Goal: Information Seeking & Learning: Check status

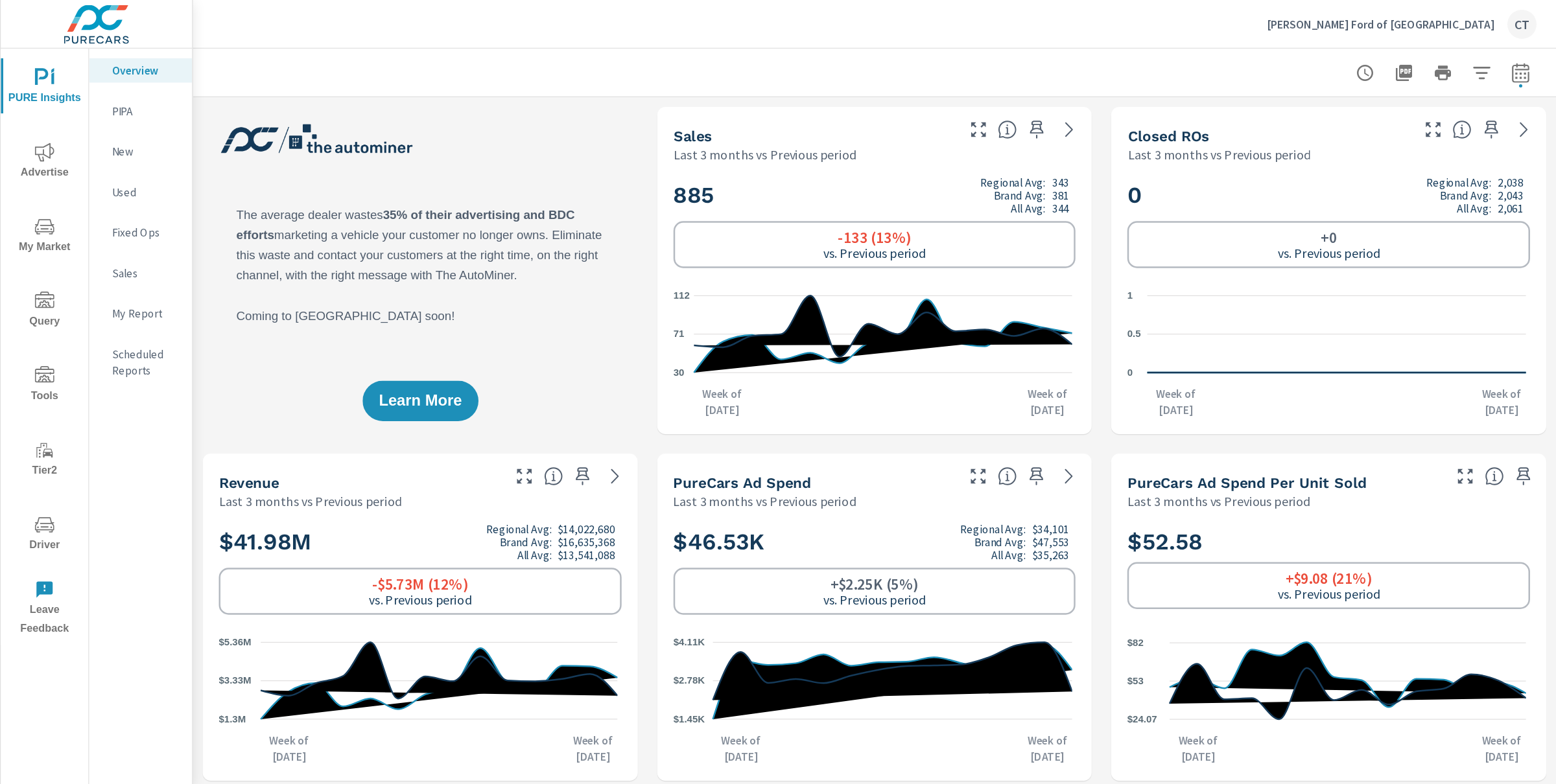
scroll to position [2, 0]
click at [1167, 17] on p "[PERSON_NAME] Ford of [GEOGRAPHIC_DATA]" at bounding box center [1104, 19] width 182 height 12
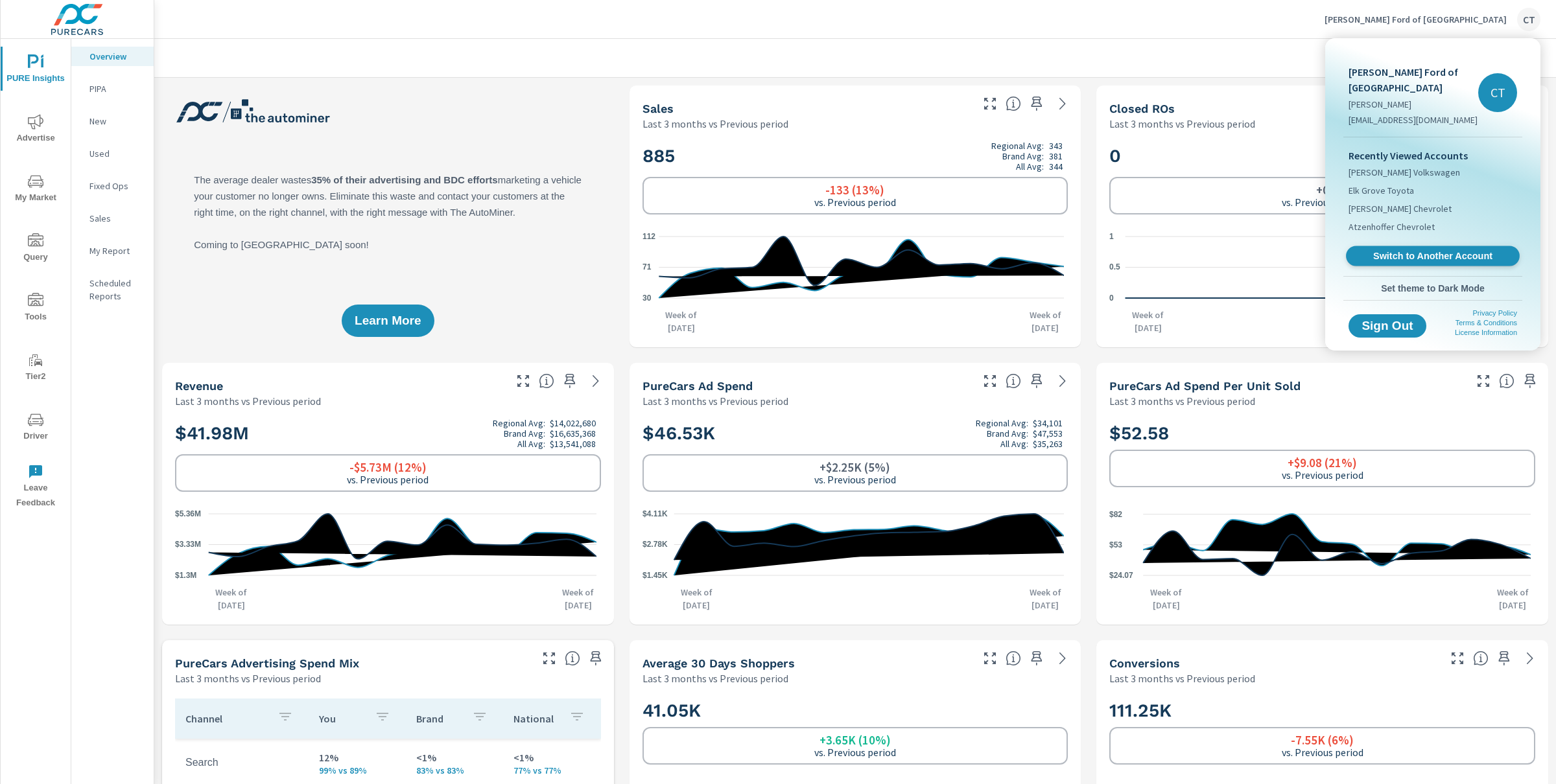
click at [1244, 257] on span "Switch to Another Account" at bounding box center [1433, 257] width 159 height 13
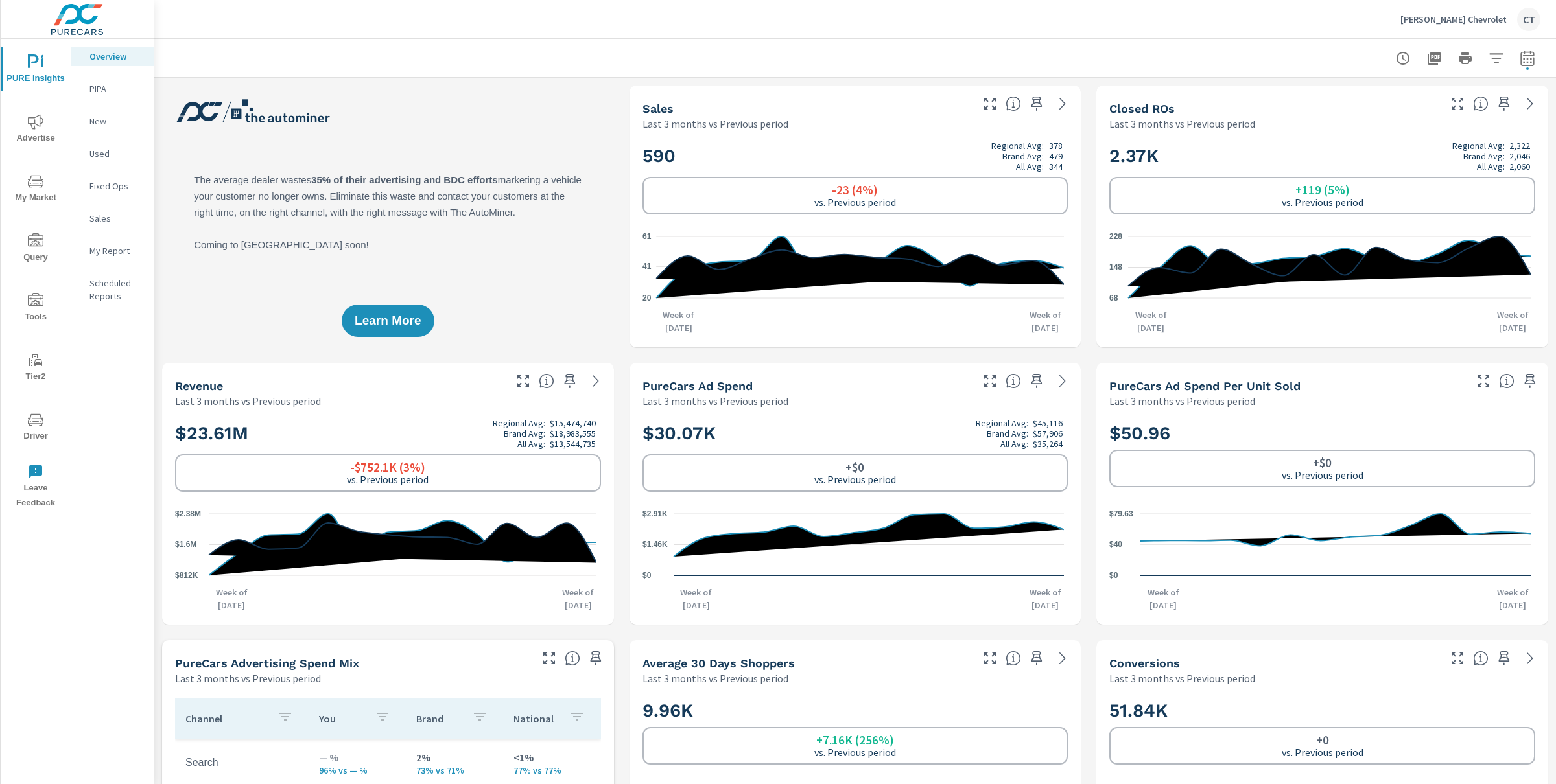
scroll to position [1, 0]
click at [38, 417] on icon "nav menu" at bounding box center [36, 420] width 16 height 16
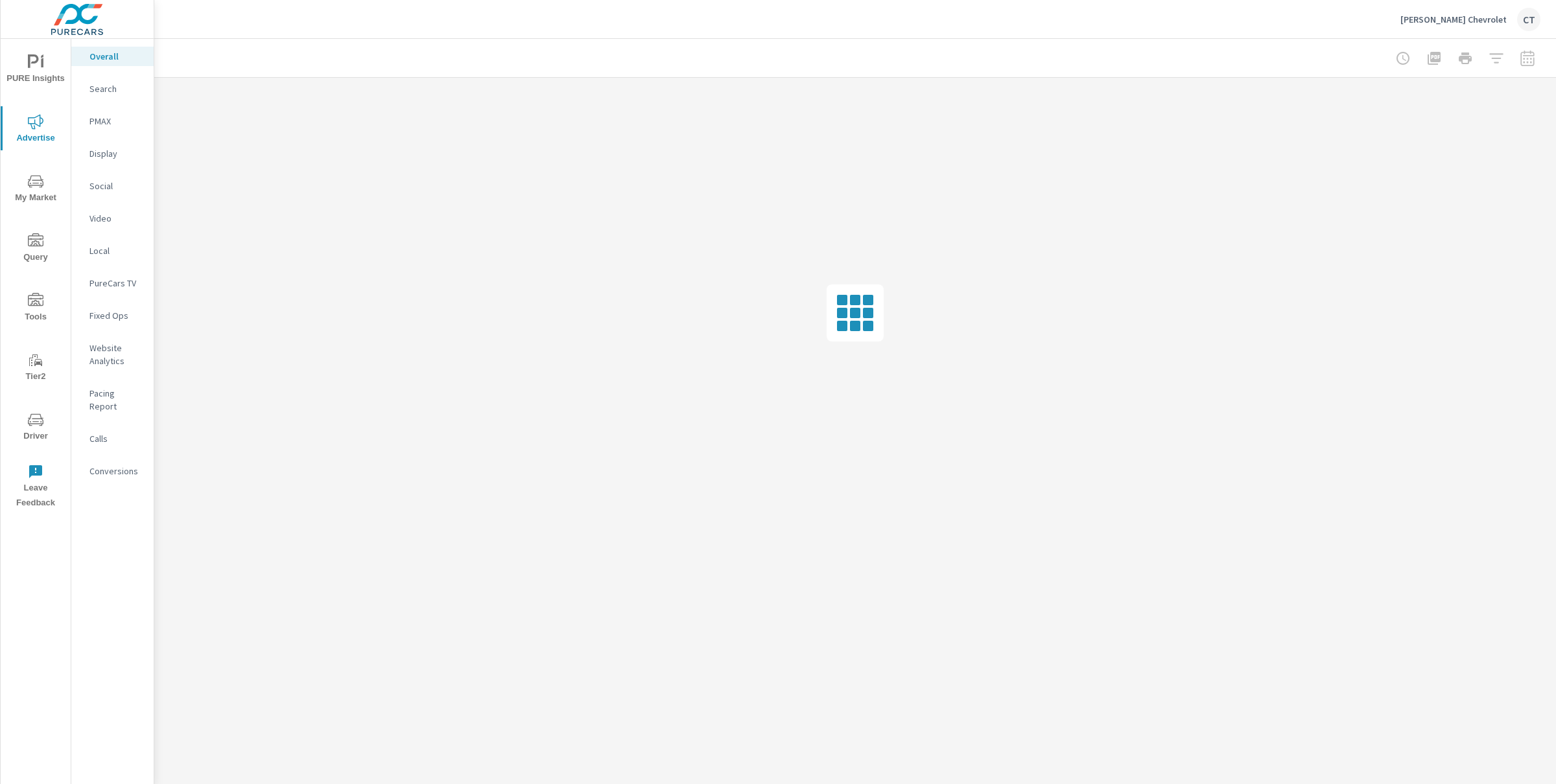
click at [125, 88] on p "Search" at bounding box center [117, 89] width 54 height 13
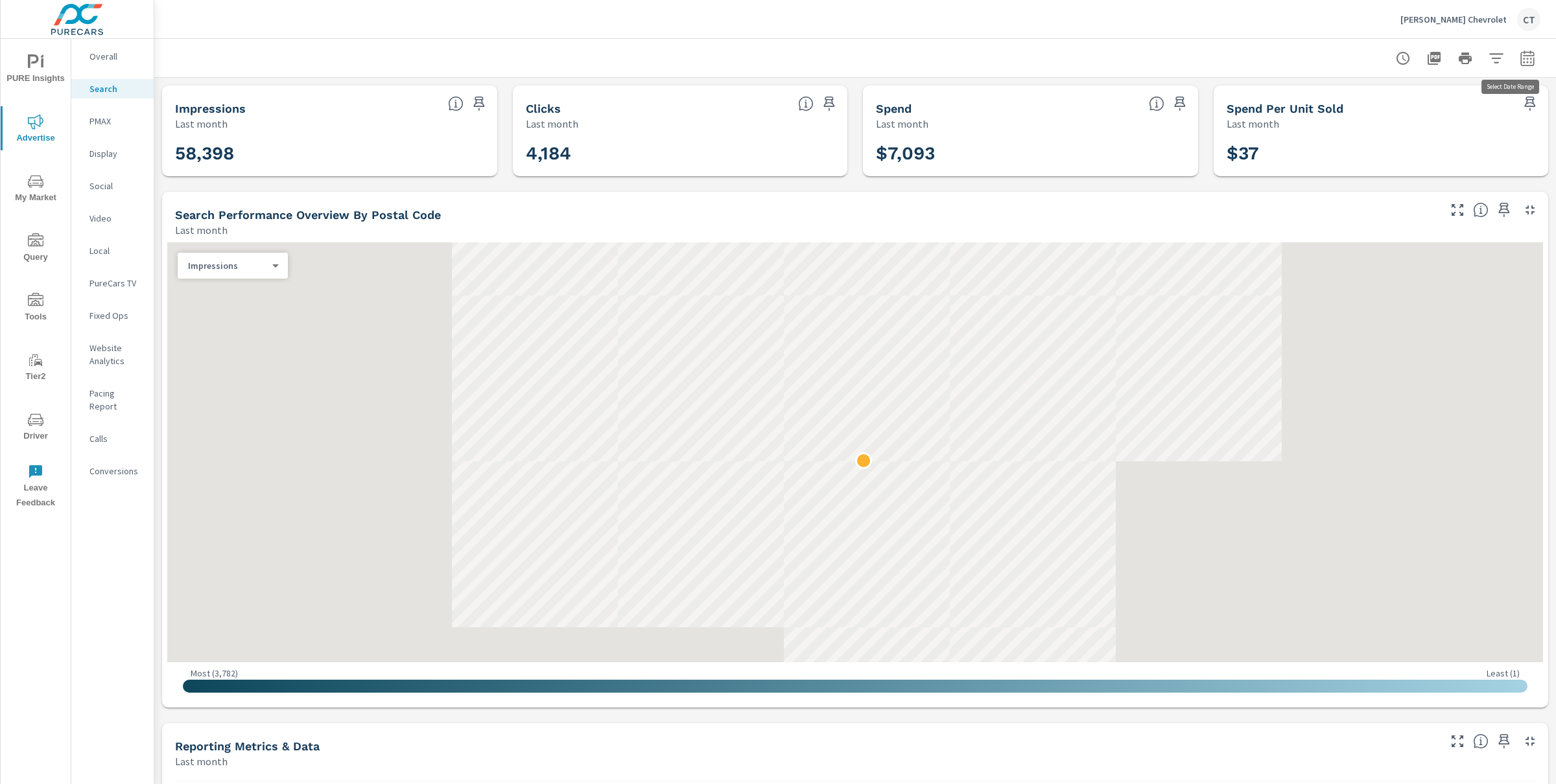
click at [1519, 59] on icon "button" at bounding box center [1527, 59] width 16 height 16
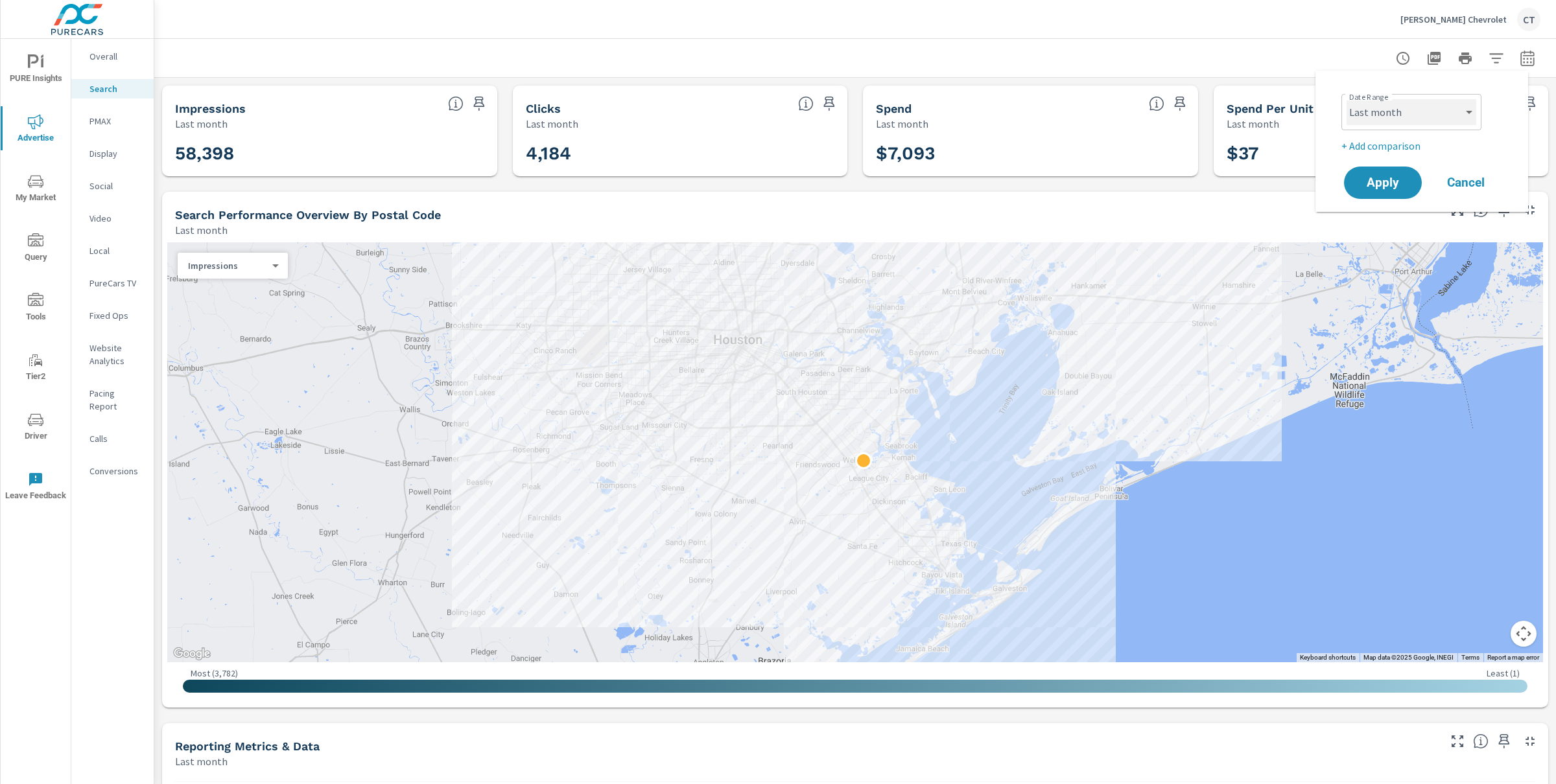
click at [1435, 110] on select "Custom Yesterday Last week Last 7 days Last 14 days Last 30 days Last 45 days L…" at bounding box center [1411, 112] width 130 height 26
select select "Month to date"
click at [1391, 147] on p "+ Add comparison" at bounding box center [1424, 146] width 166 height 16
select select "Previous period"
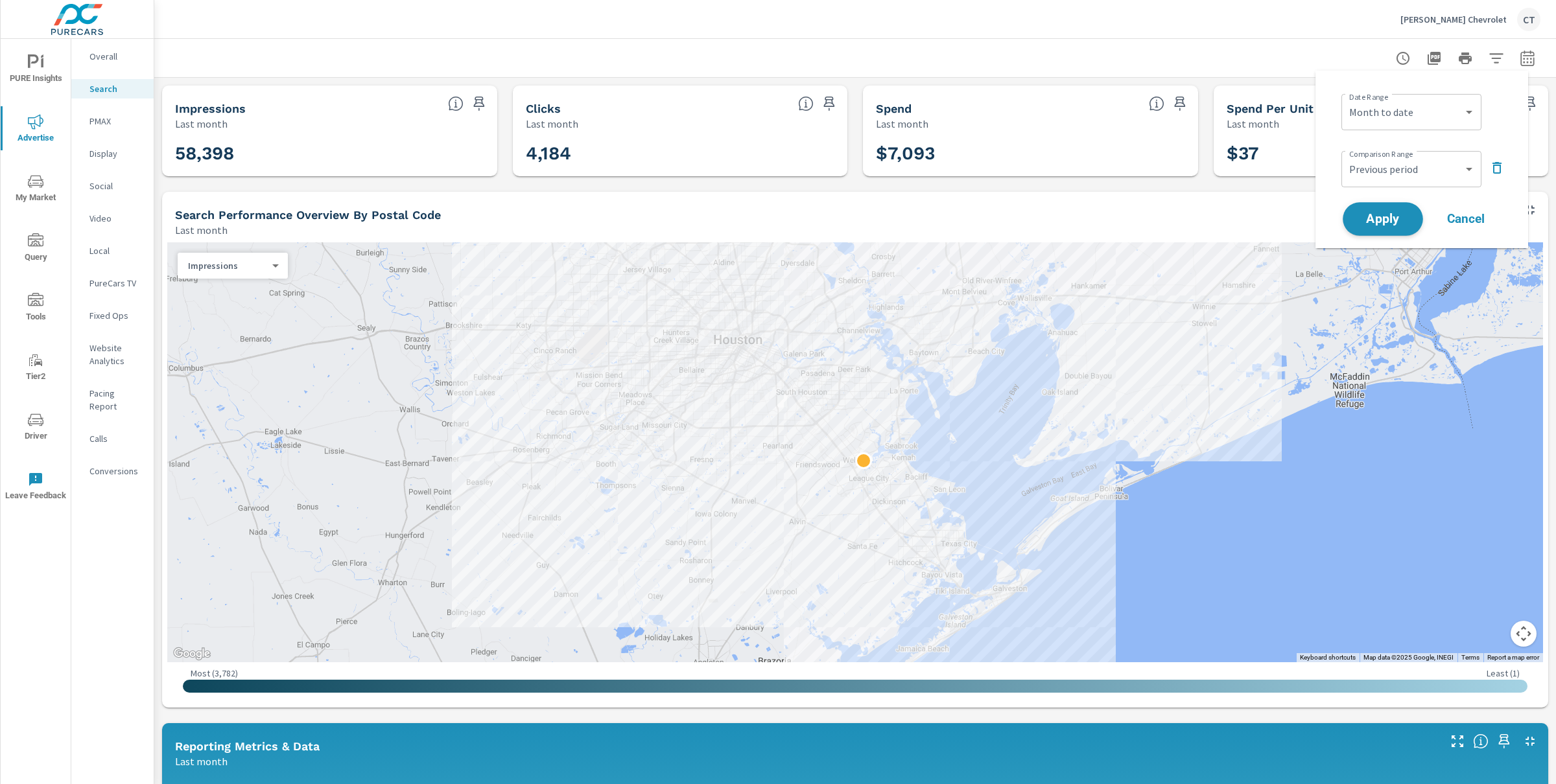
click at [1386, 213] on span "Apply" at bounding box center [1383, 219] width 53 height 13
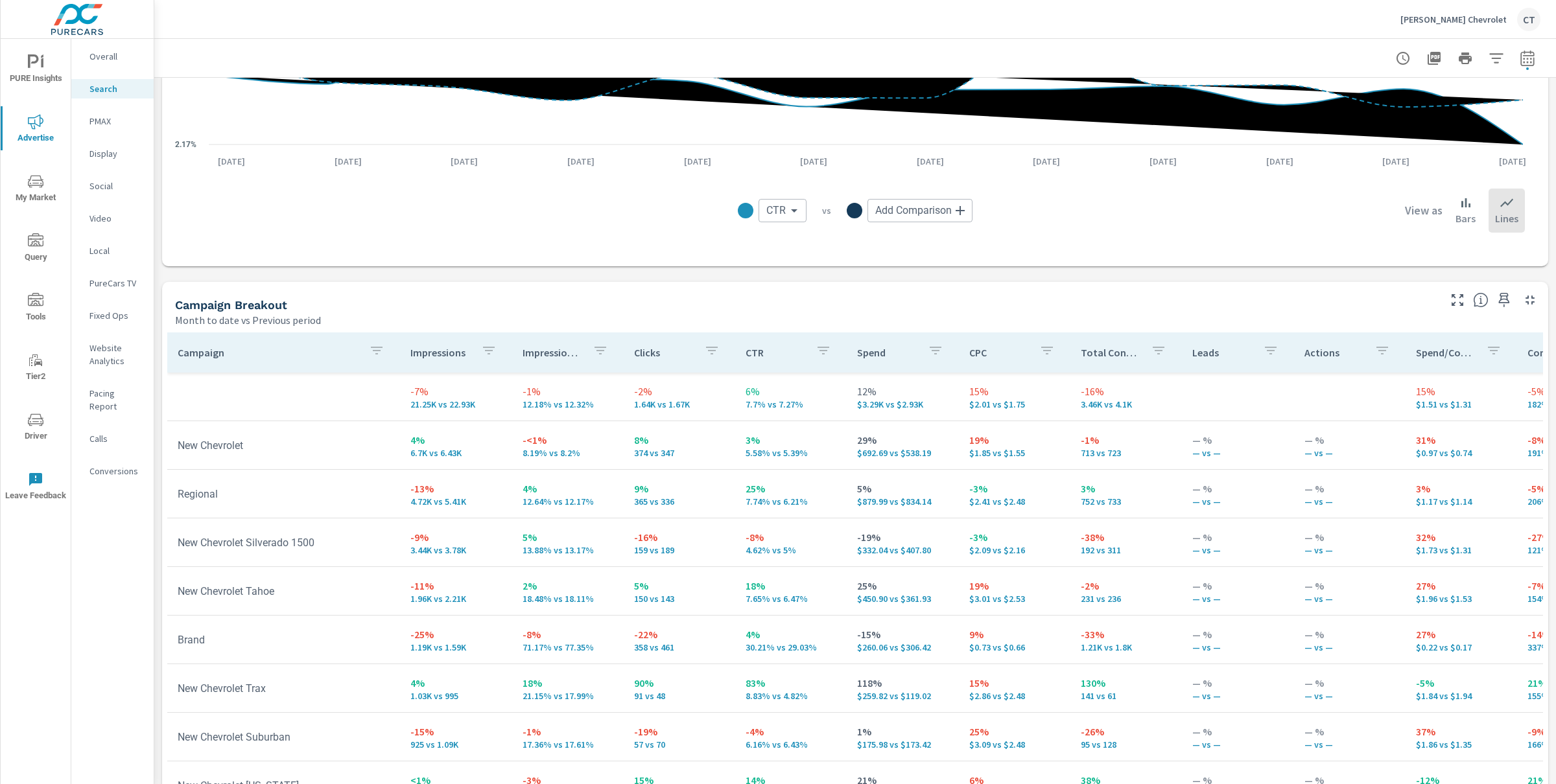
scroll to position [1096, 0]
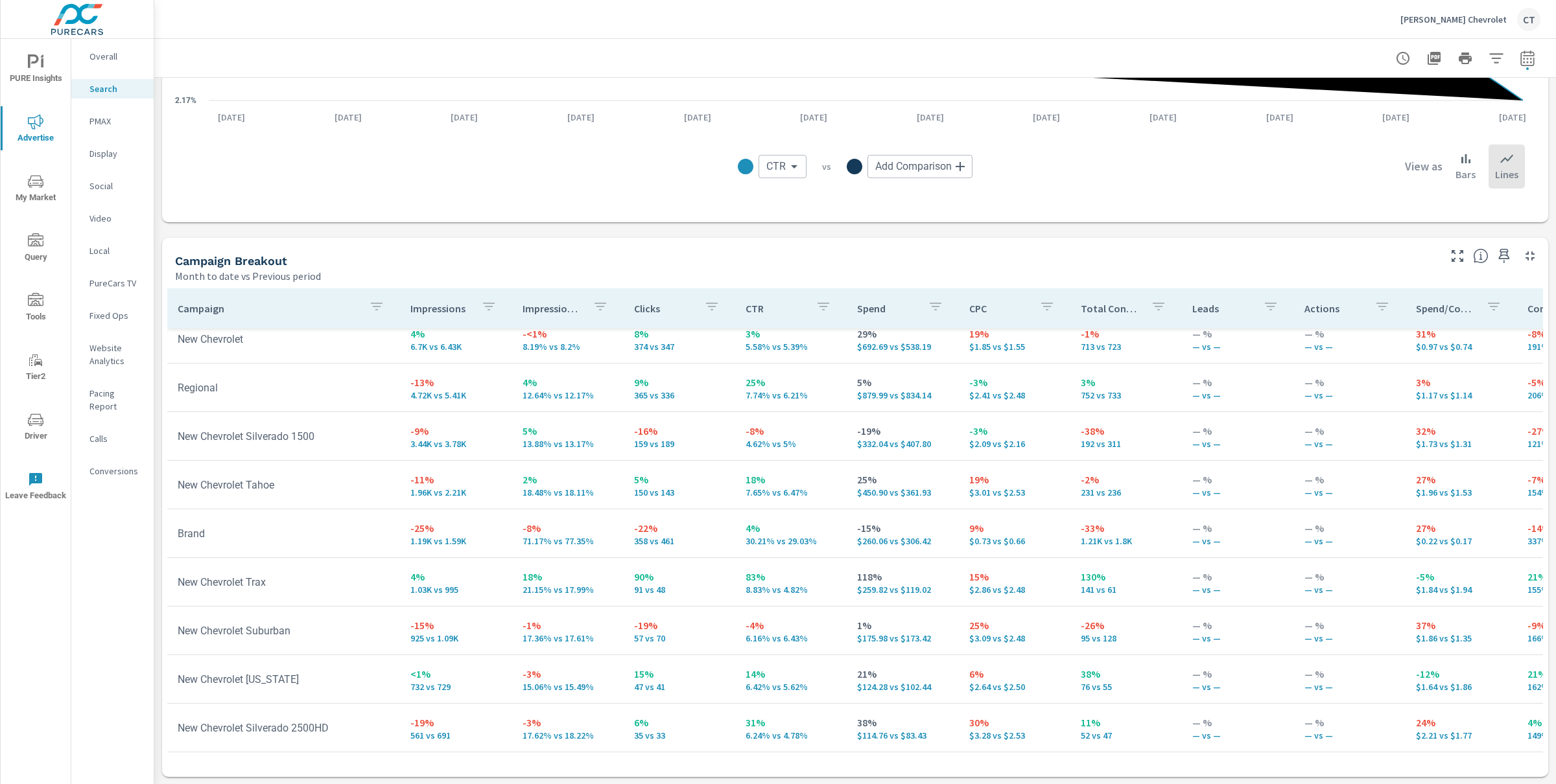
scroll to position [49, 0]
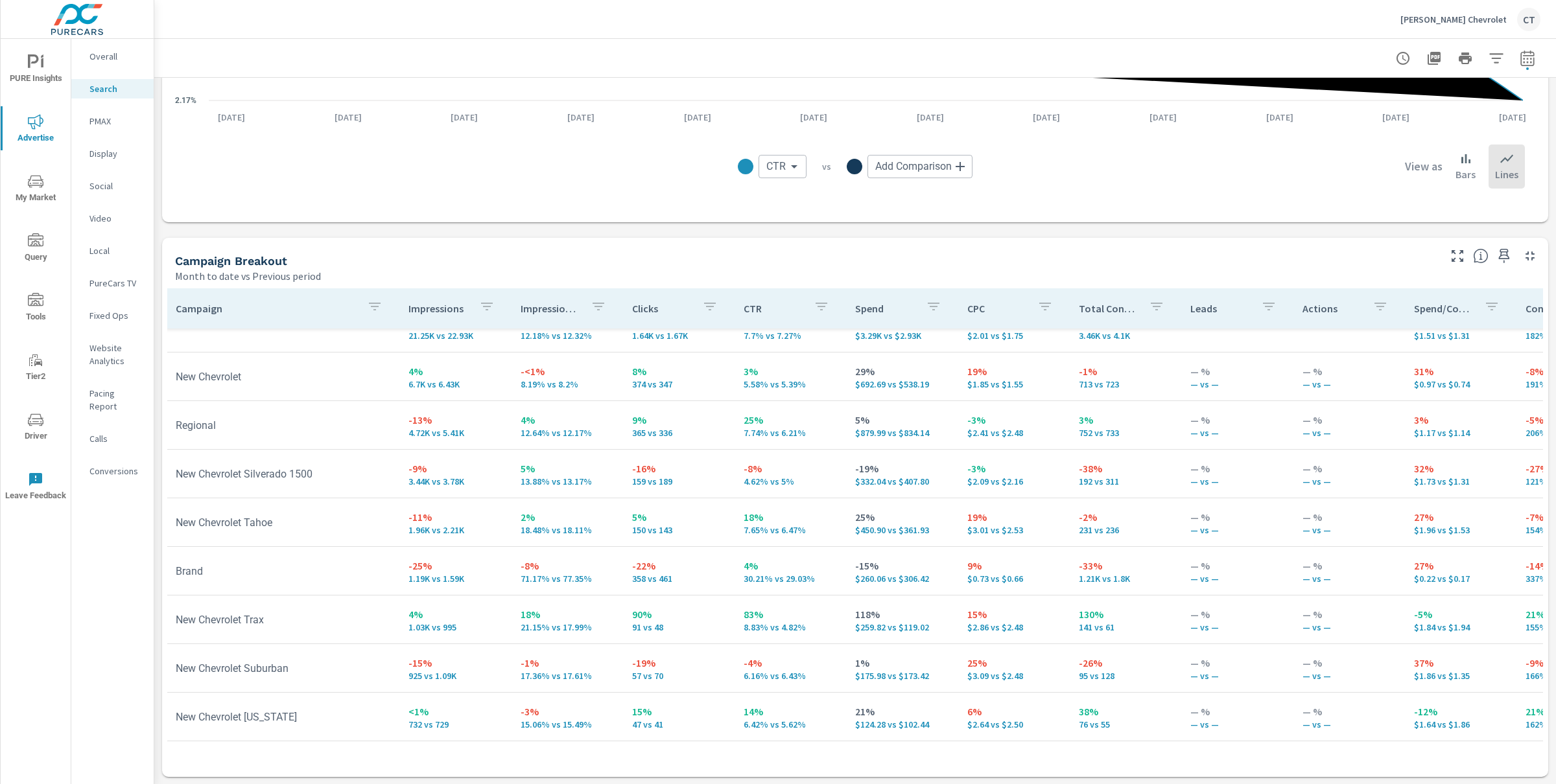
scroll to position [23, 2]
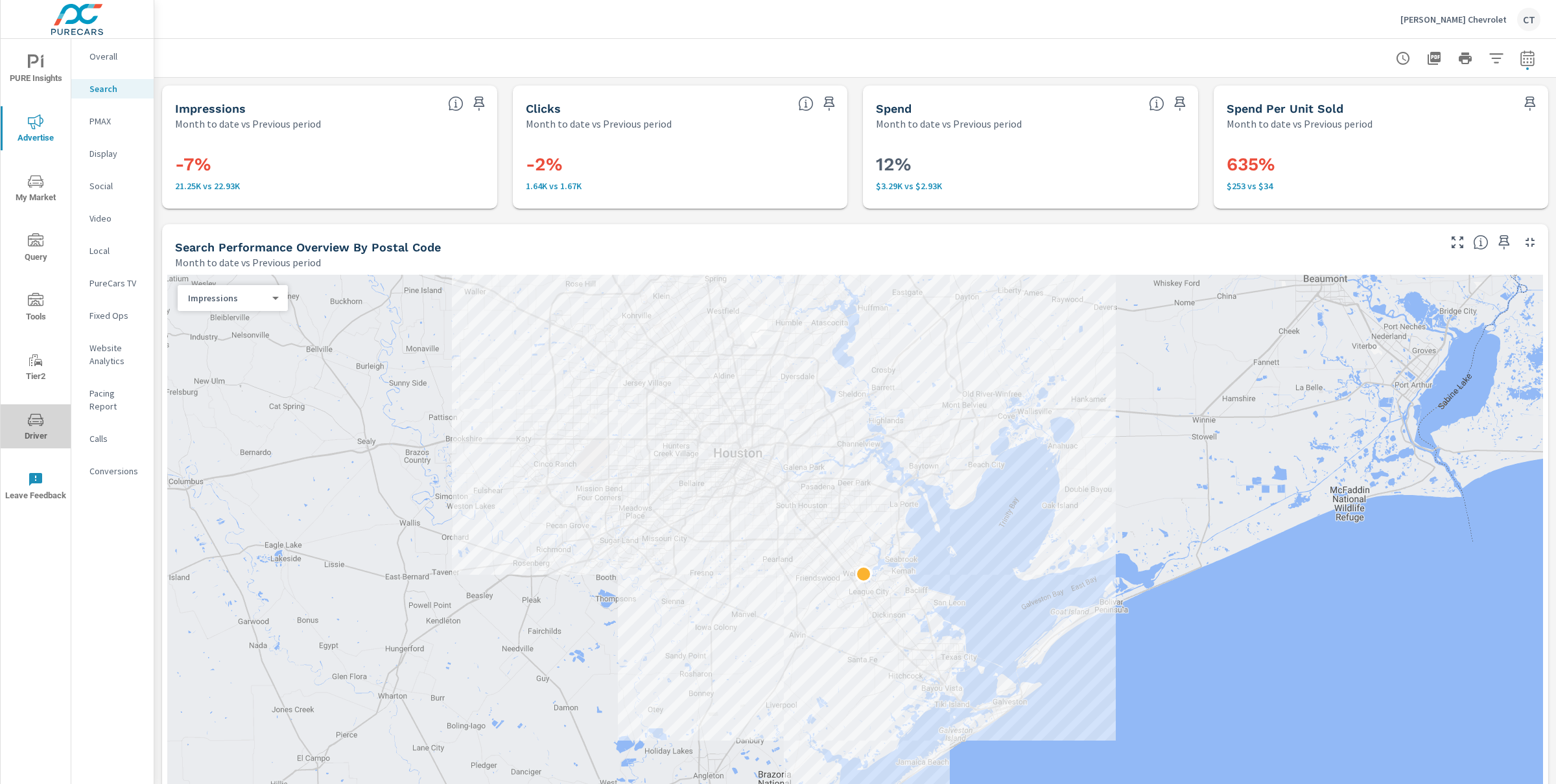
click at [39, 440] on span "Driver" at bounding box center [36, 428] width 62 height 32
